Goal: Information Seeking & Learning: Learn about a topic

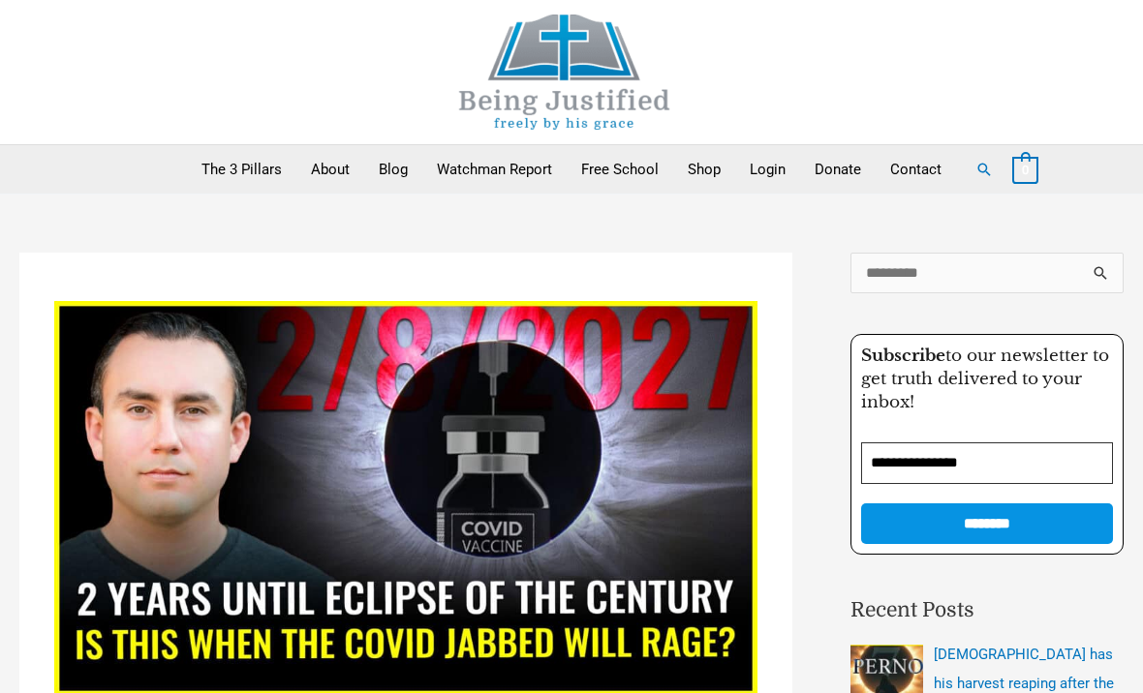
click at [326, 181] on link "About" at bounding box center [330, 169] width 68 height 48
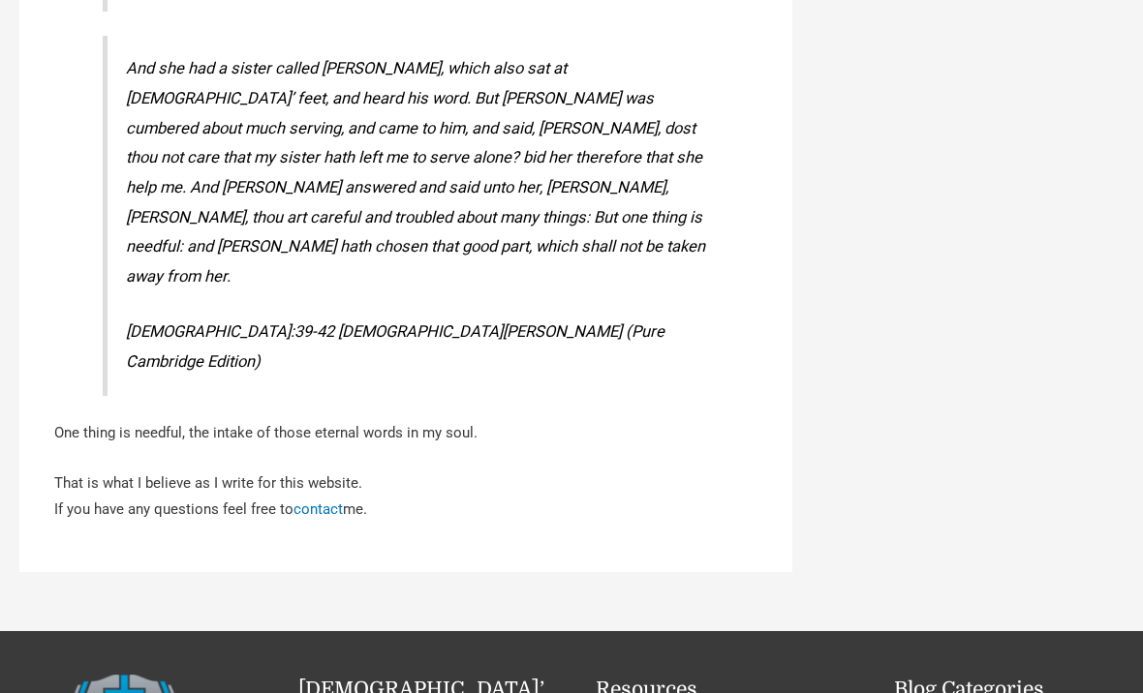
scroll to position [3384, 0]
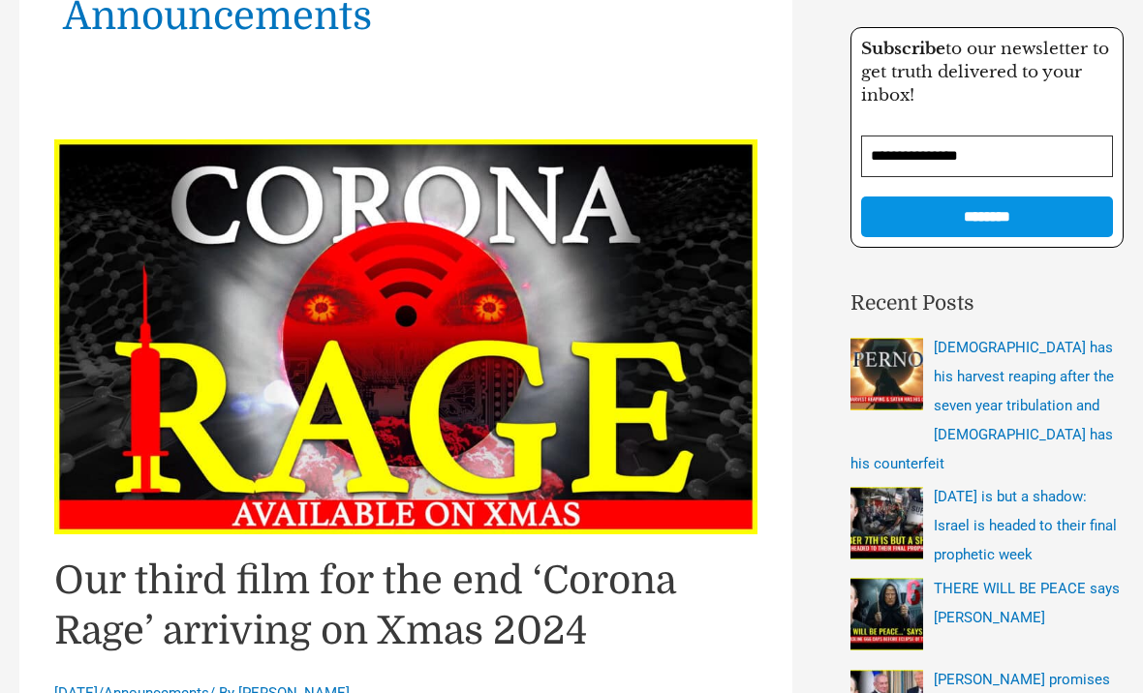
scroll to position [301, 0]
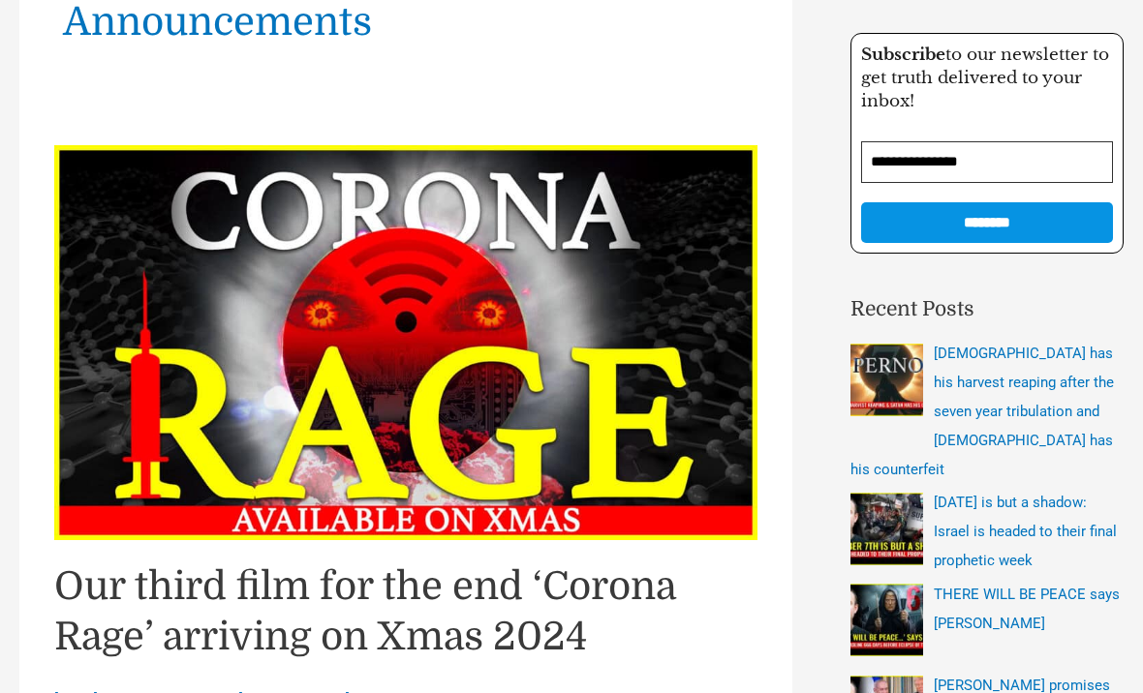
click at [1014, 375] on span "[DEMOGRAPHIC_DATA] has his harvest reaping after the seven year tribulation and…" at bounding box center [981, 412] width 263 height 134
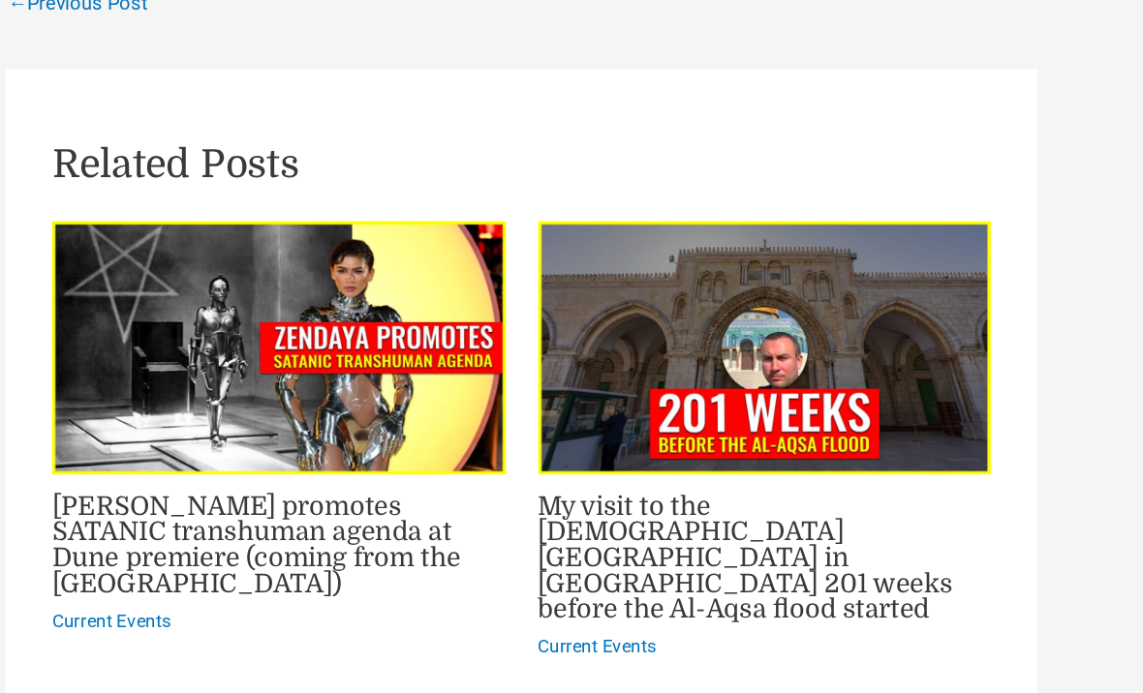
scroll to position [3412, 0]
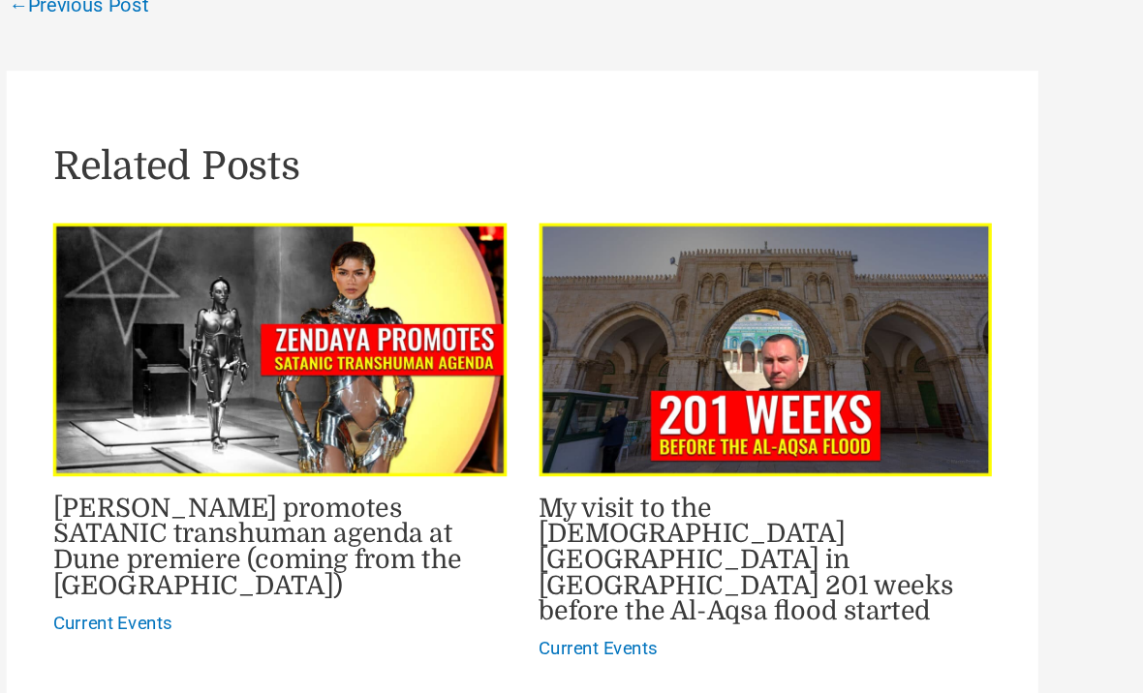
click at [229, 370] on link "Zendaya promotes SATANIC transhuman agenda at Dune premiere (coming from the ja…" at bounding box center [207, 410] width 306 height 80
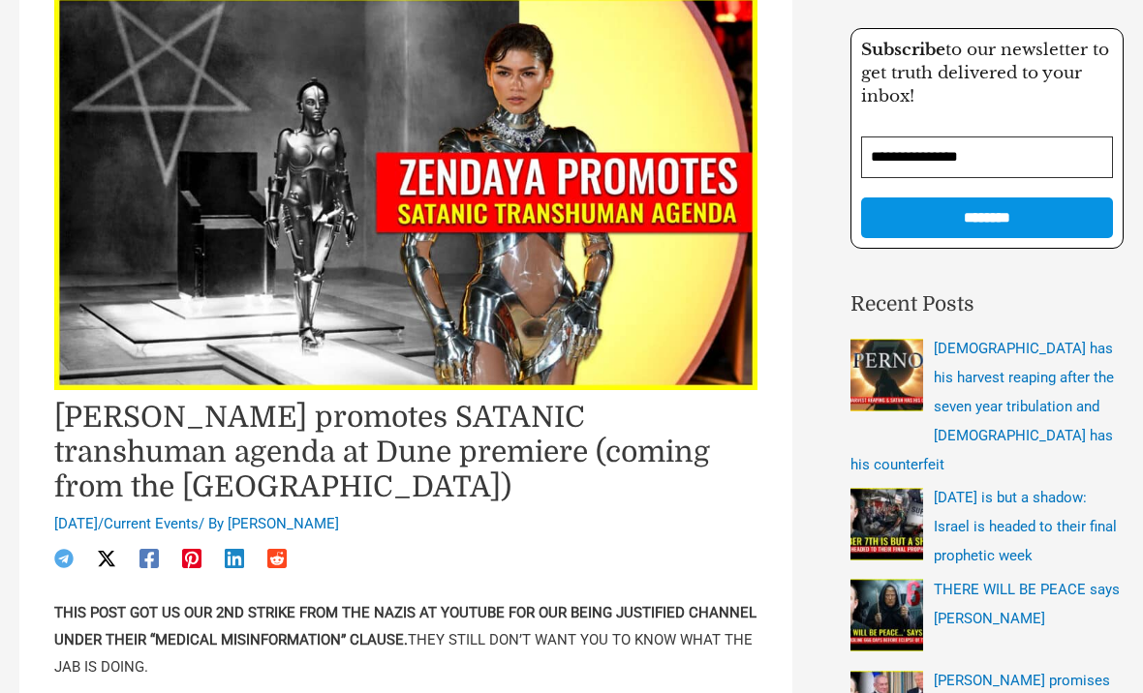
scroll to position [305, 0]
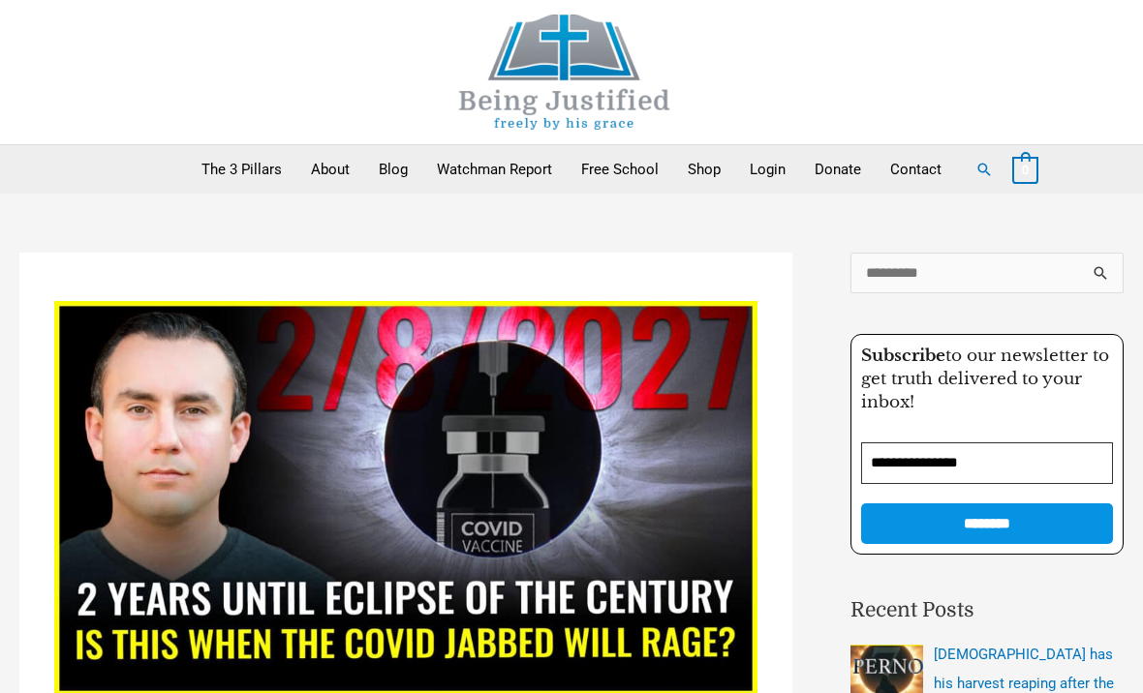
click at [507, 168] on link "Watchman Report" at bounding box center [494, 169] width 144 height 48
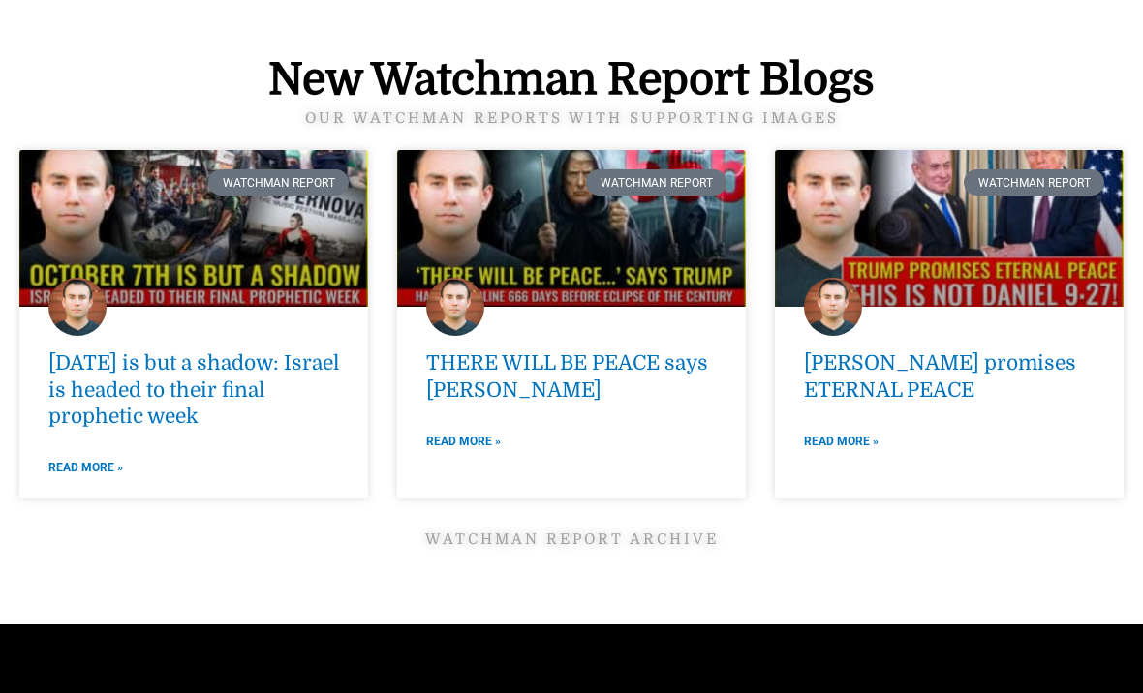
scroll to position [2575, 0]
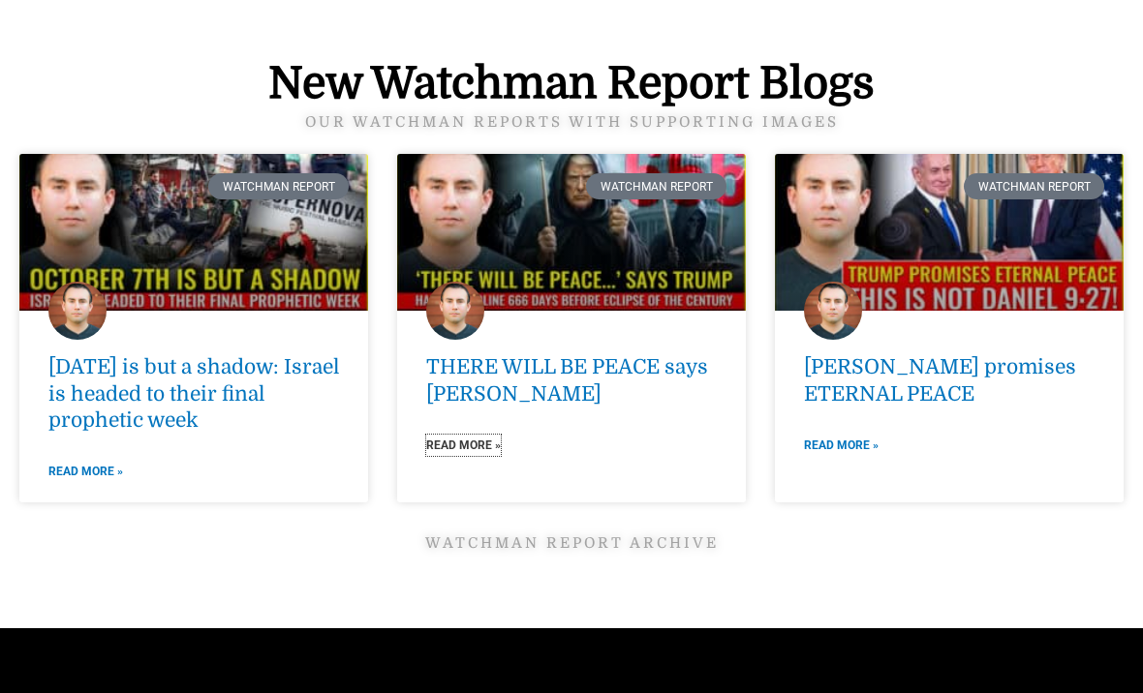
click at [474, 443] on link "Read More »" at bounding box center [463, 445] width 75 height 21
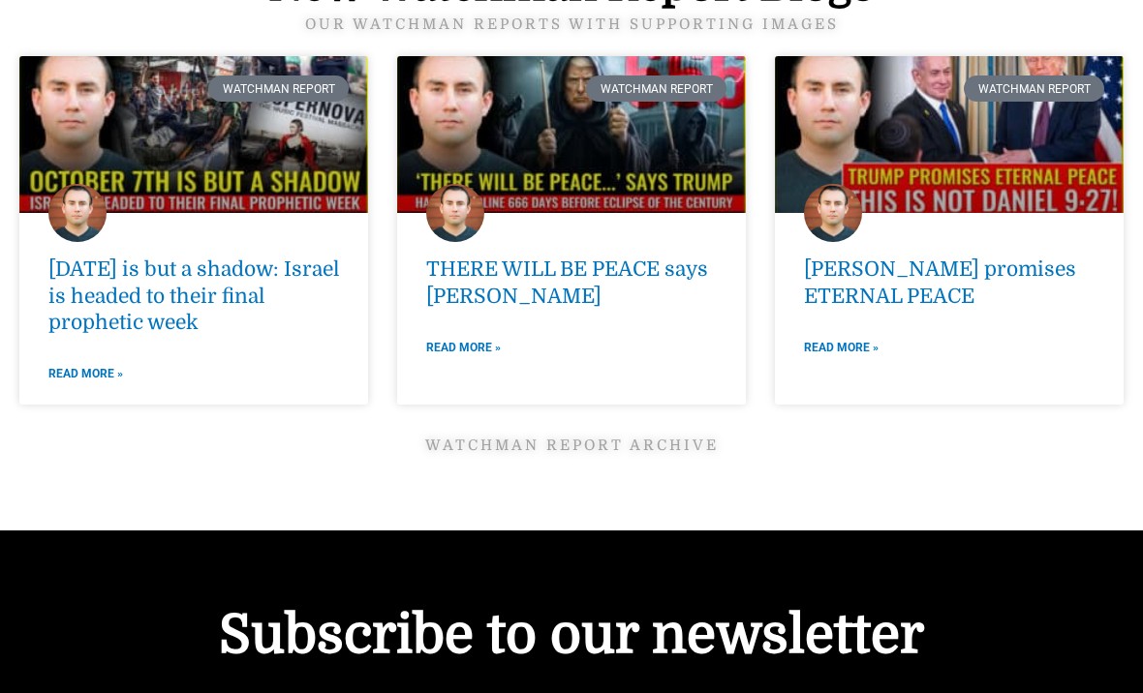
click at [235, 279] on link "[DATE] is but a shadow: Israel is headed to their final prophetic week" at bounding box center [193, 297] width 291 height 77
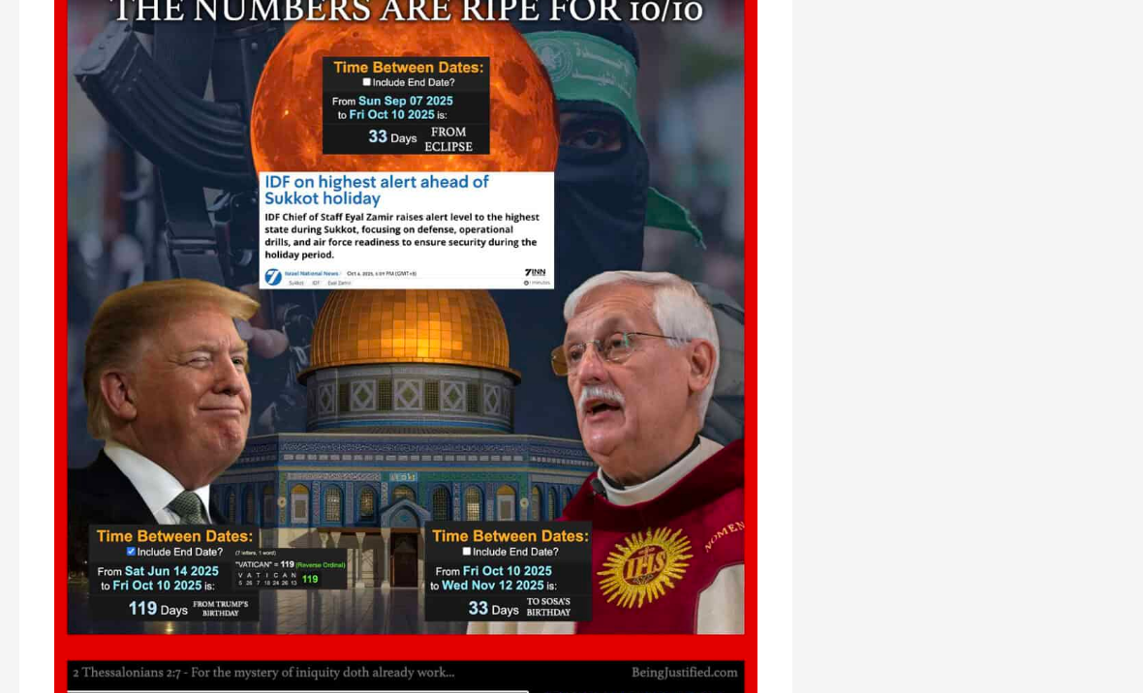
scroll to position [3864, 0]
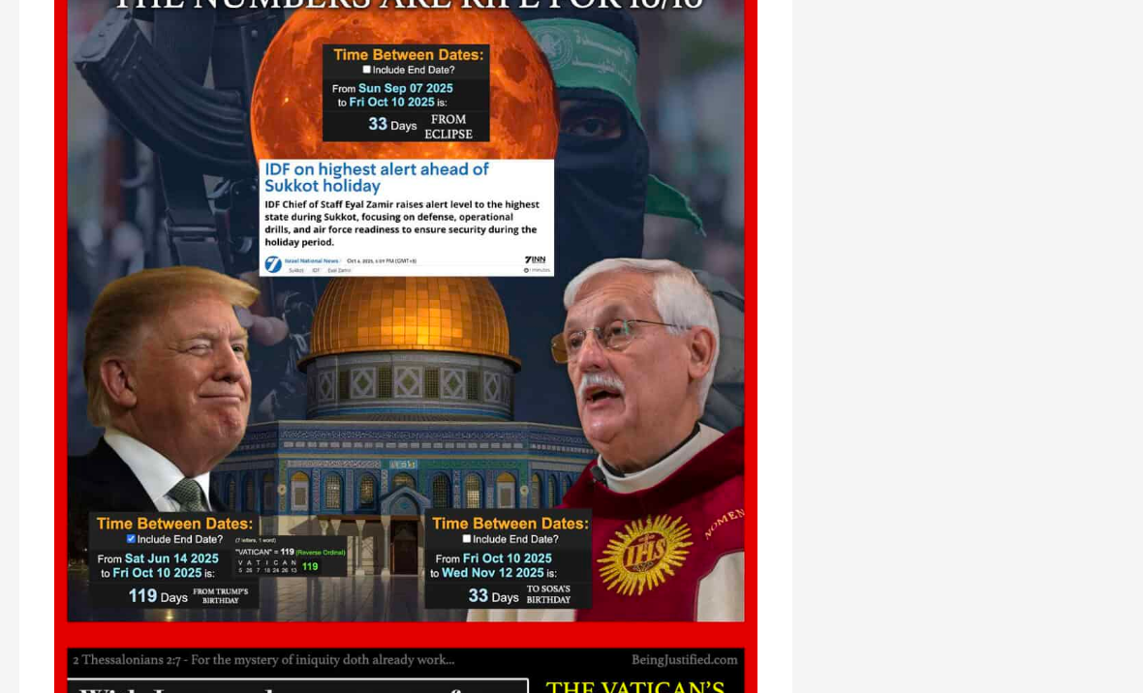
click at [442, 477] on img at bounding box center [405, 283] width 703 height 703
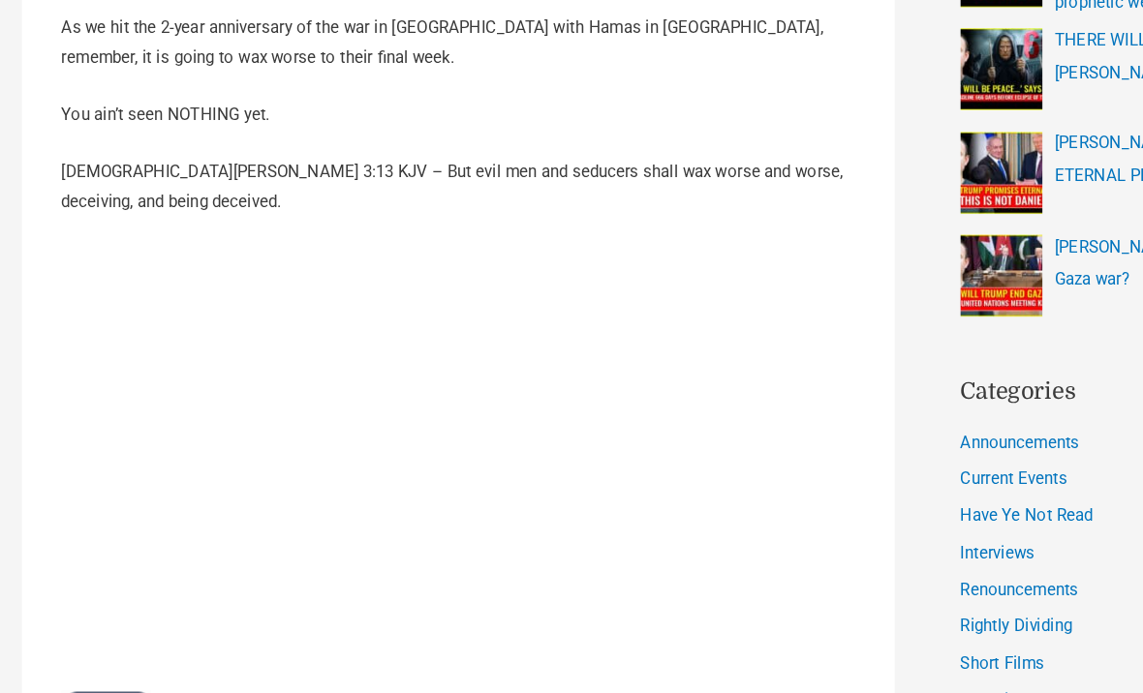
scroll to position [884, 0]
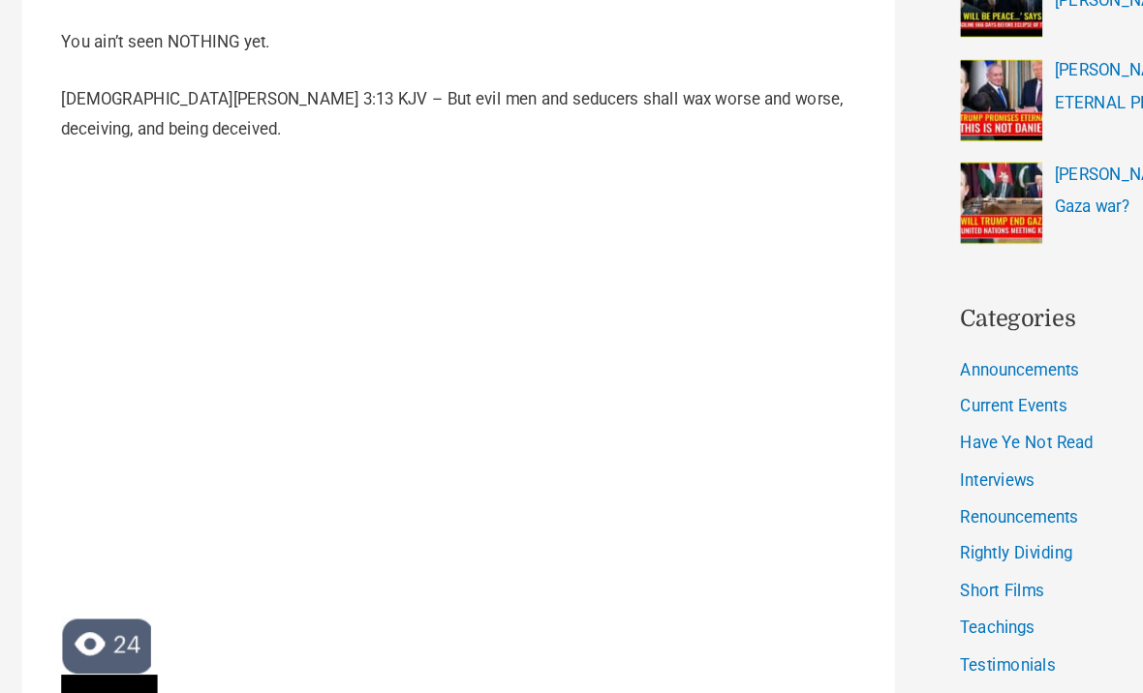
click at [914, 621] on link "Testimonials" at bounding box center [892, 629] width 84 height 17
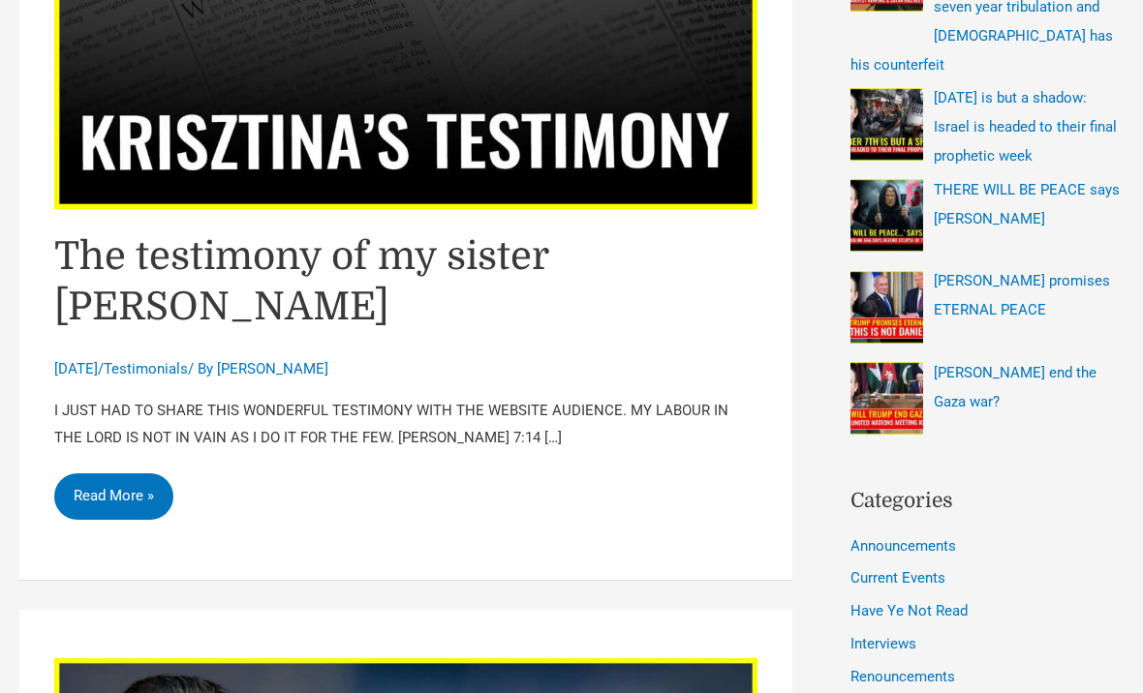
scroll to position [706, 0]
click at [144, 474] on link "The testimony of my sister [PERSON_NAME] Read More »" at bounding box center [113, 497] width 119 height 46
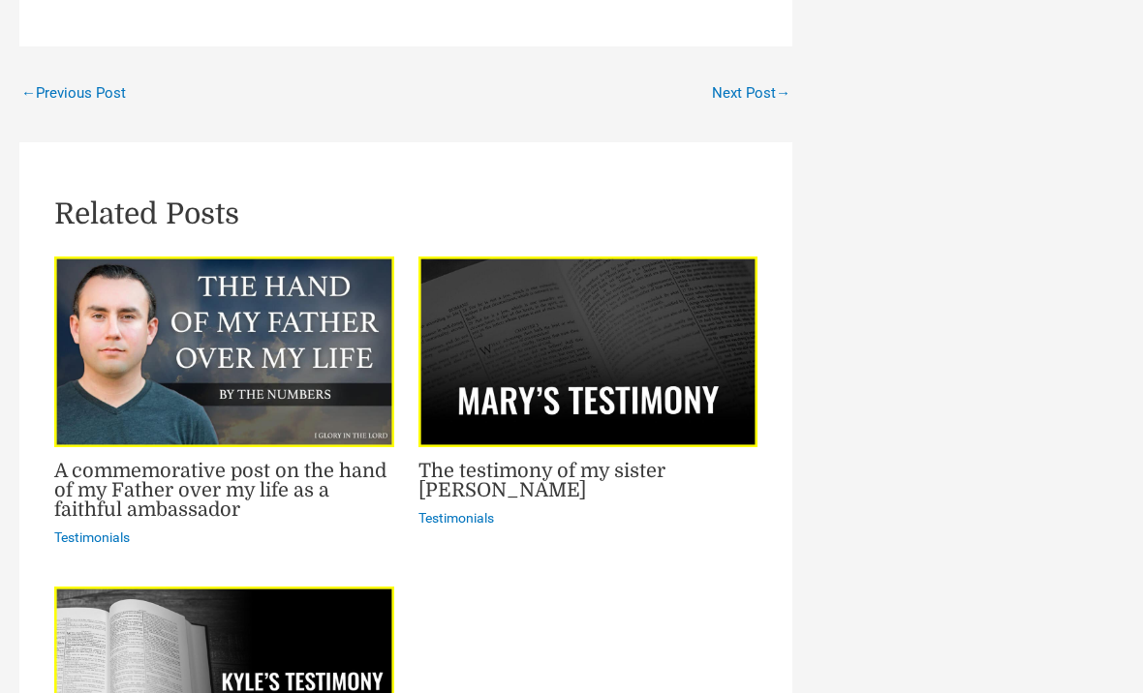
scroll to position [3585, 0]
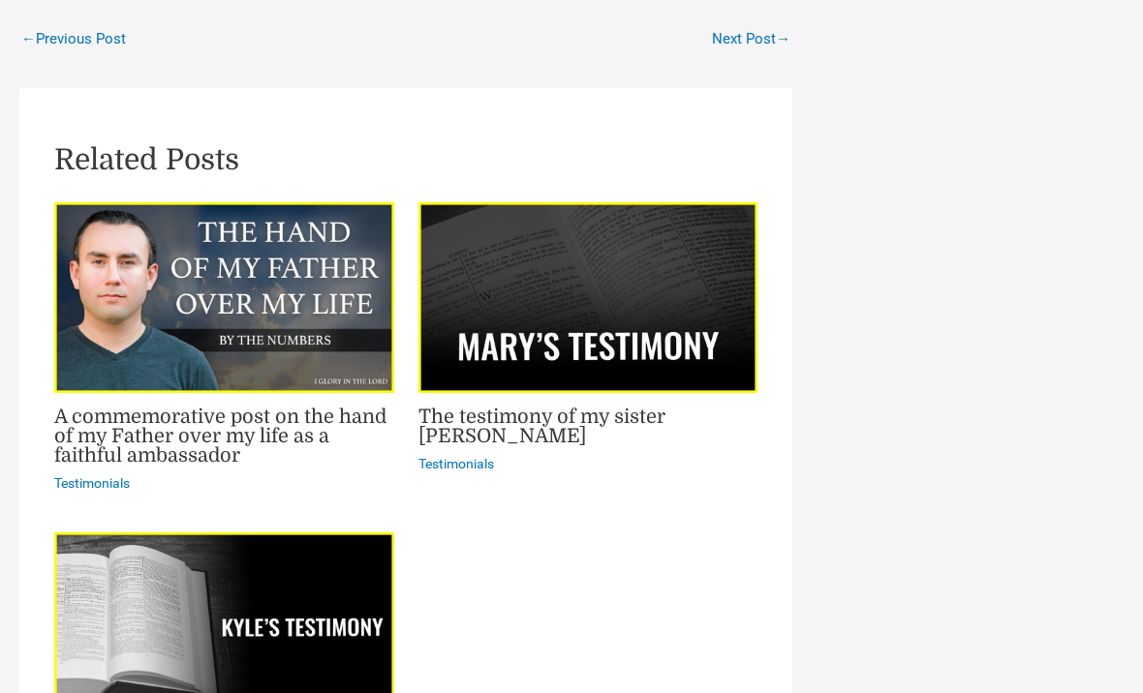
click at [549, 407] on link "The testimony of my sister [PERSON_NAME]" at bounding box center [541, 428] width 247 height 42
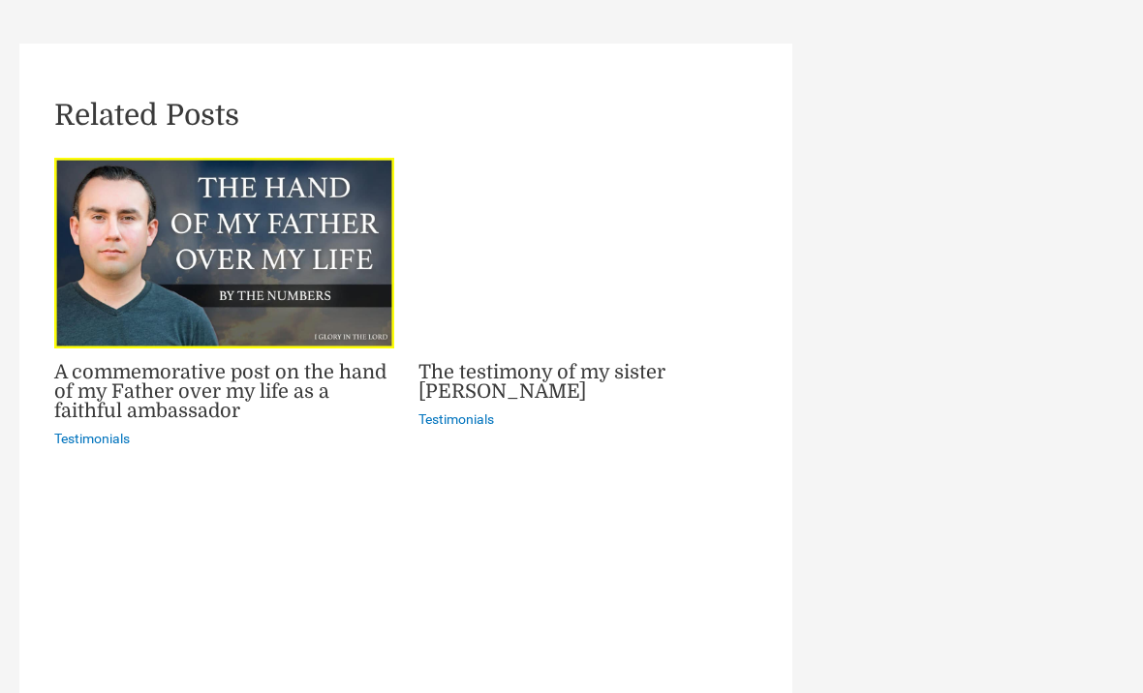
scroll to position [2754, 0]
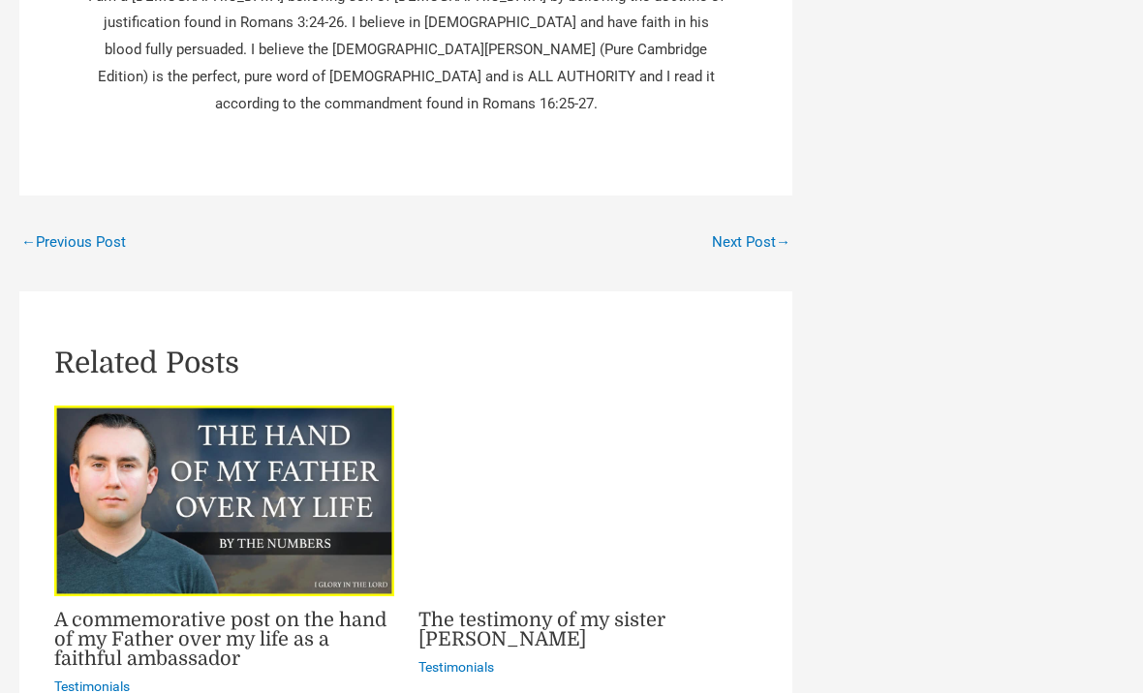
scroll to position [3035, 0]
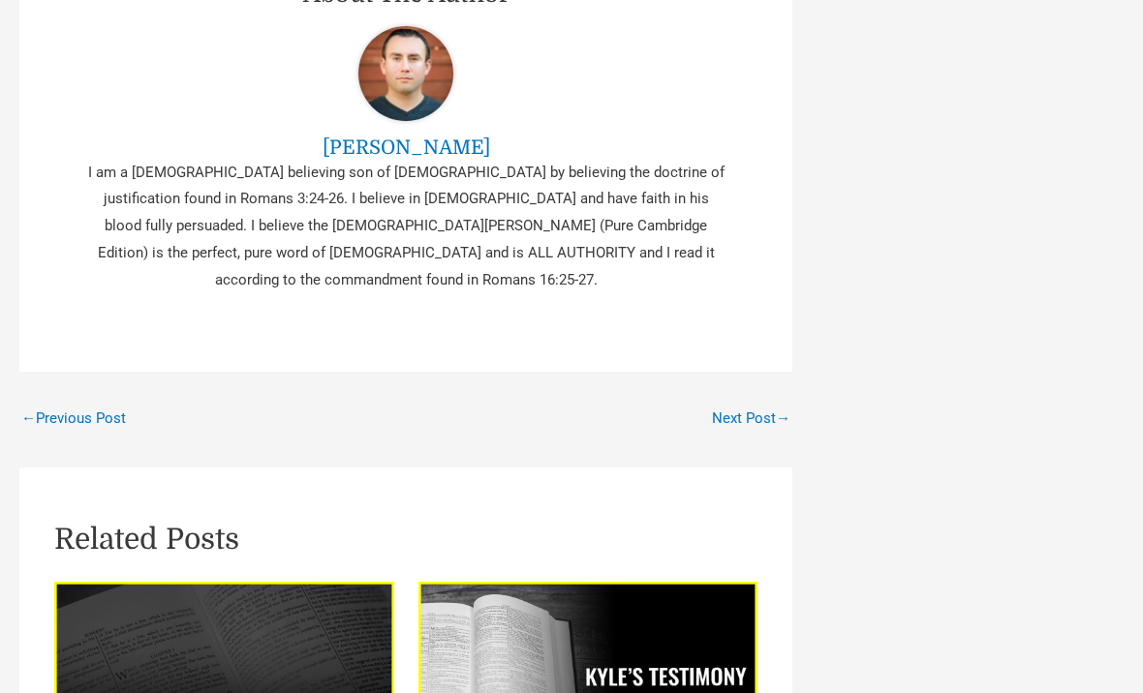
scroll to position [9812, 0]
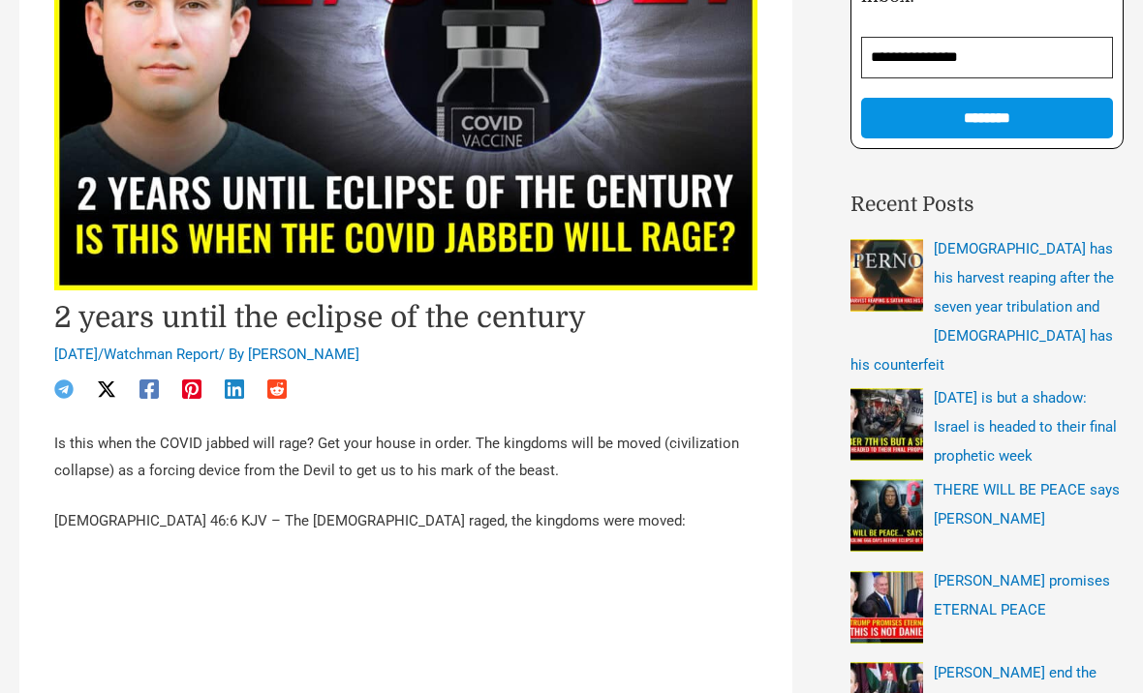
scroll to position [407, 0]
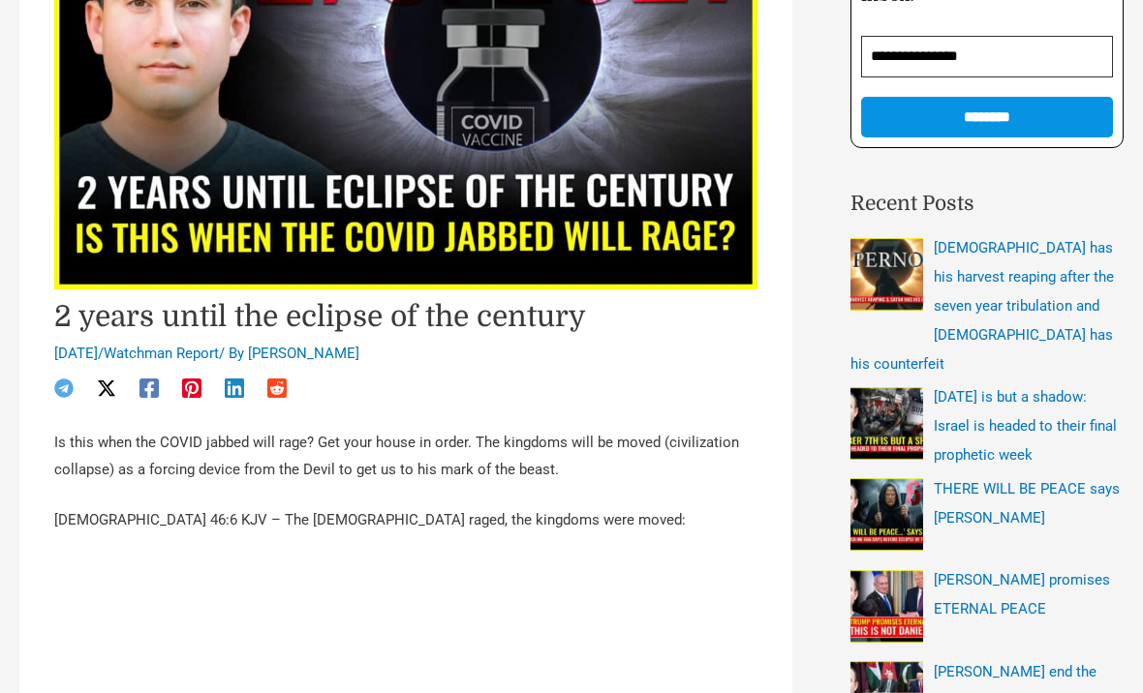
click at [1029, 393] on span "[DATE] is but a shadow: Israel is headed to their final prophetic week" at bounding box center [1025, 426] width 183 height 76
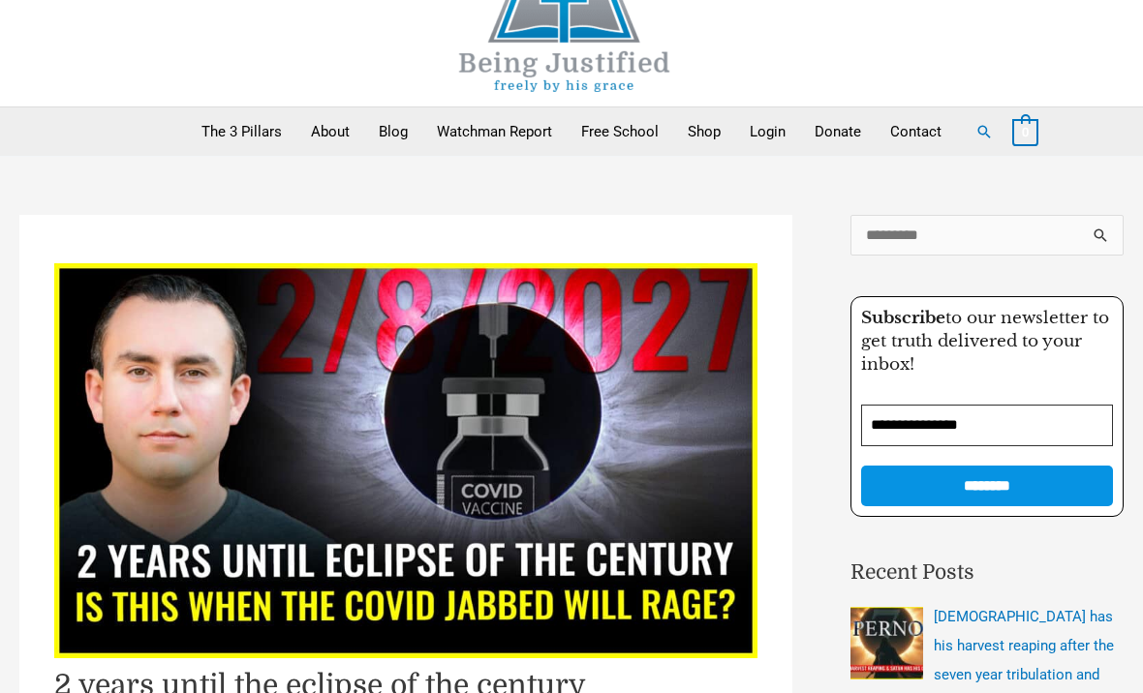
click at [1020, 622] on span "[DEMOGRAPHIC_DATA] has his harvest reaping after the seven year tribulation and…" at bounding box center [981, 675] width 263 height 134
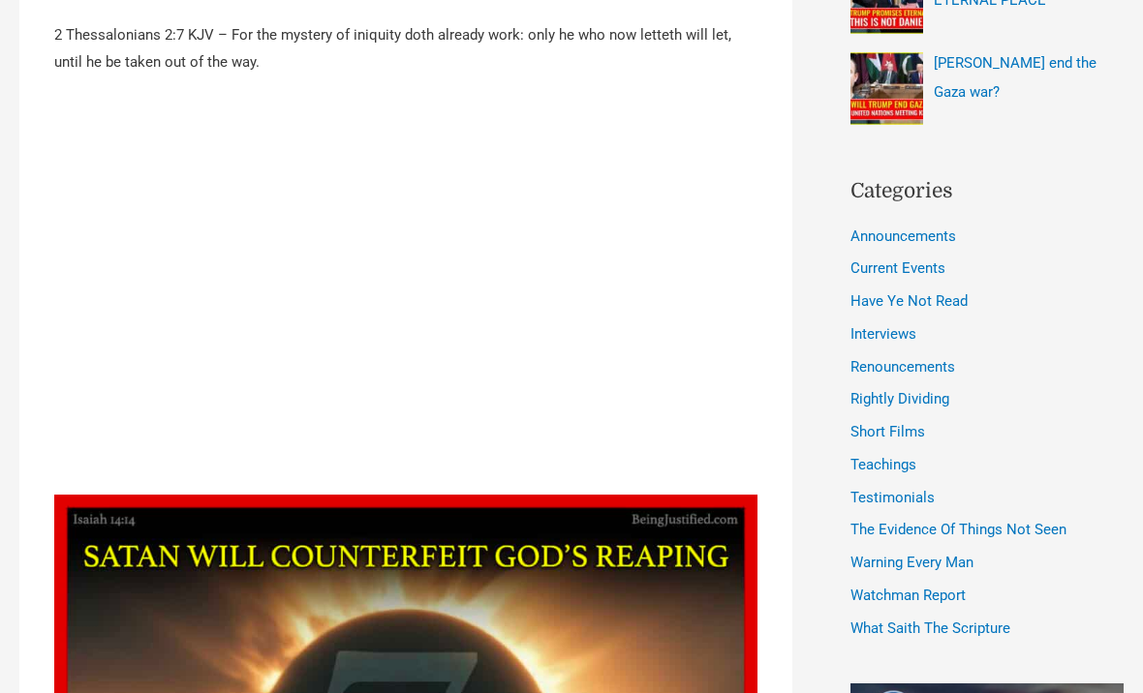
scroll to position [1013, 0]
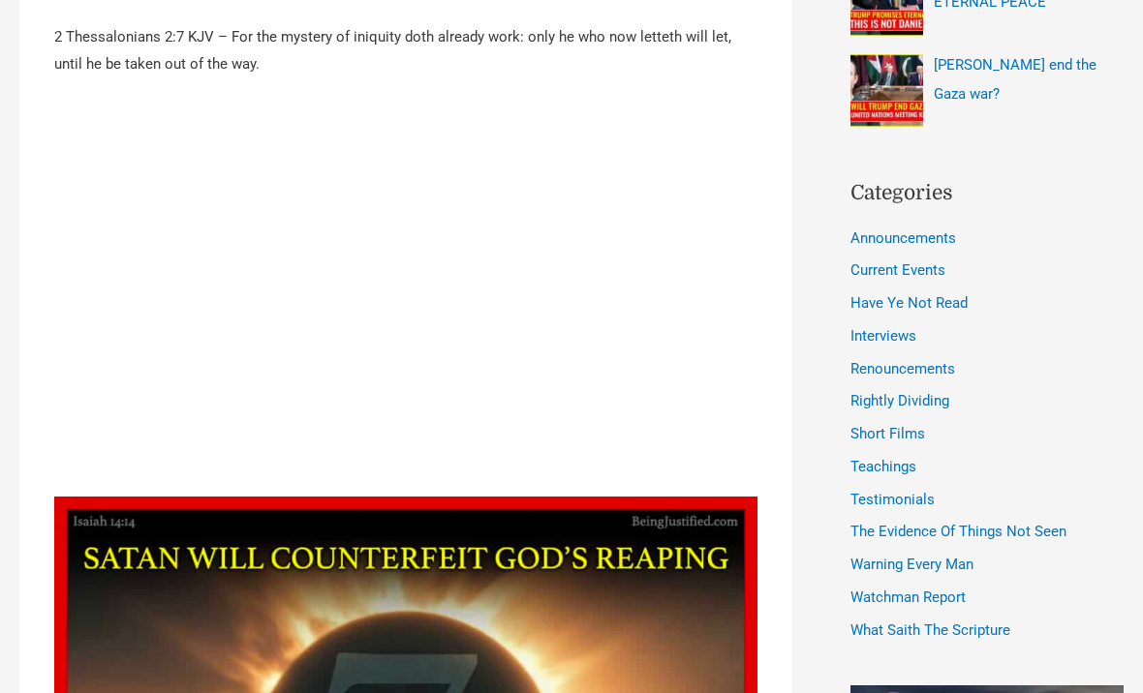
click at [883, 328] on link "Interviews" at bounding box center [883, 336] width 66 height 17
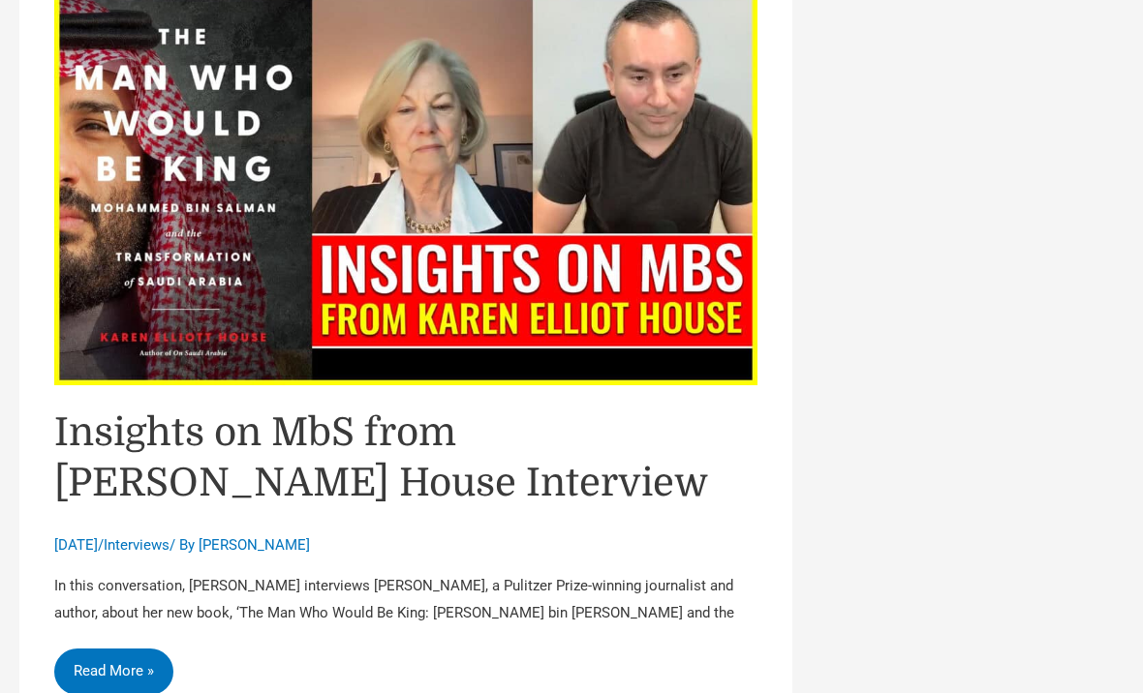
scroll to position [2208, 0]
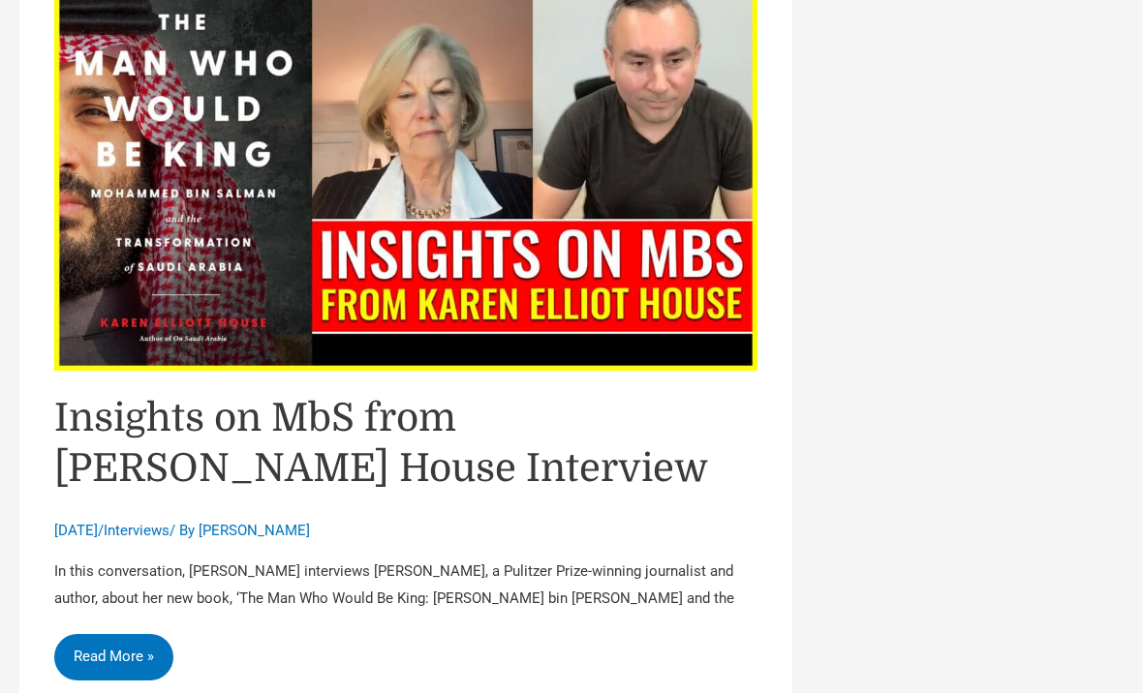
click at [124, 634] on link "Insights on MbS from [PERSON_NAME] House Interview Read More »" at bounding box center [113, 657] width 119 height 46
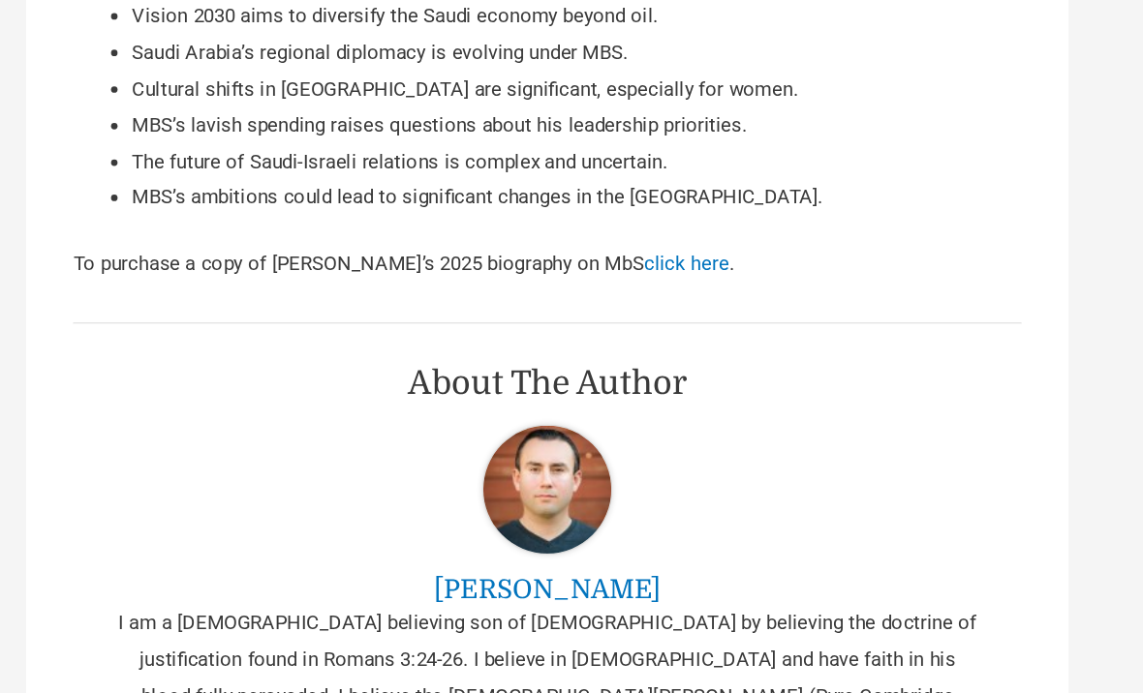
scroll to position [1843, 0]
